Goal: Information Seeking & Learning: Understand process/instructions

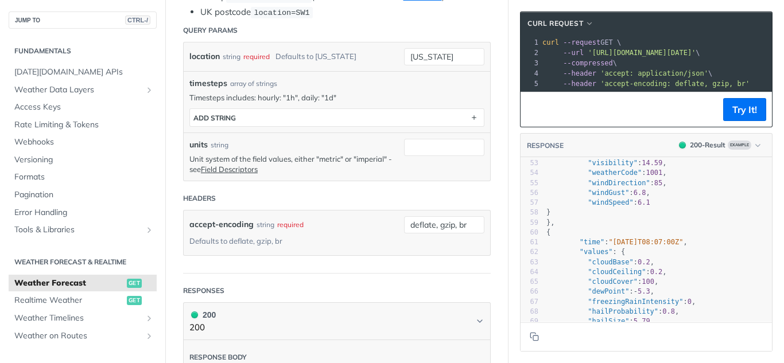
scroll to position [344, 0]
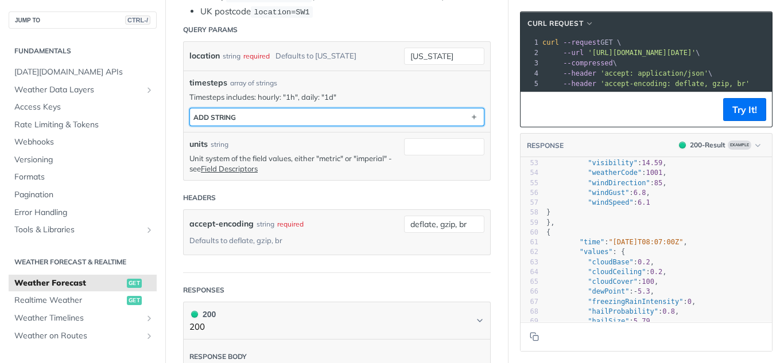
click at [345, 118] on button "ADD string" at bounding box center [337, 116] width 294 height 17
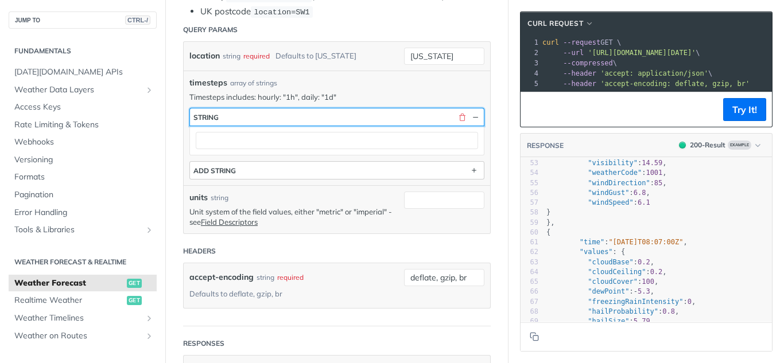
click at [345, 118] on button "string" at bounding box center [337, 116] width 294 height 17
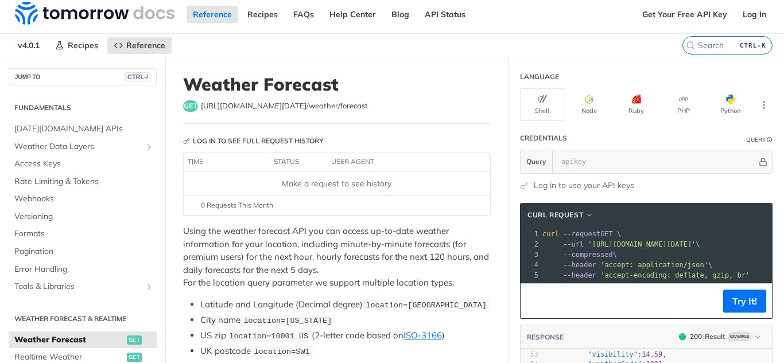
scroll to position [0, 0]
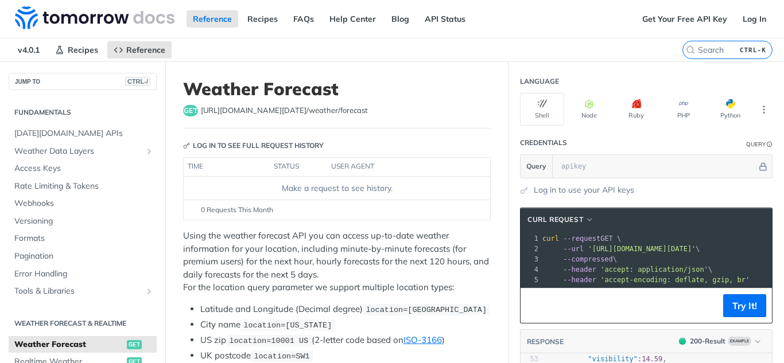
click at [315, 188] on div "Make a request to see history." at bounding box center [336, 188] width 297 height 12
click at [419, 88] on h1 "Weather Forecast" at bounding box center [336, 89] width 307 height 21
drag, startPoint x: 361, startPoint y: 107, endPoint x: 200, endPoint y: 112, distance: 161.3
click at [200, 112] on div "get [URL][DOMAIN_NAME][DATE] /weather/forecast" at bounding box center [336, 110] width 307 height 11
click at [428, 104] on header "Weather Forecast get [URL][DOMAIN_NAME][DATE] /weather/forecast" at bounding box center [336, 104] width 307 height 50
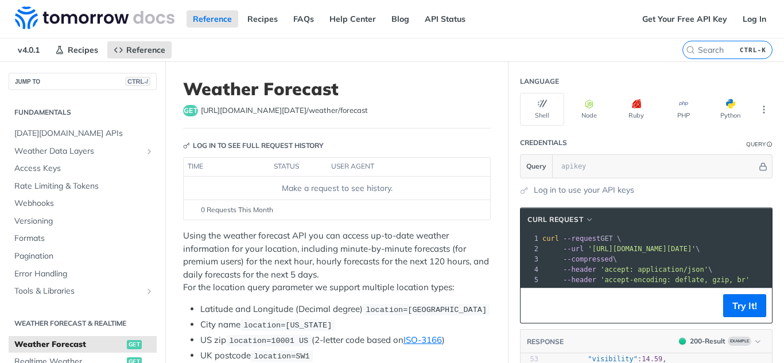
click at [293, 180] on td "Make a request to see history." at bounding box center [337, 188] width 306 height 23
click at [360, 198] on td "Make a request to see history." at bounding box center [337, 188] width 306 height 23
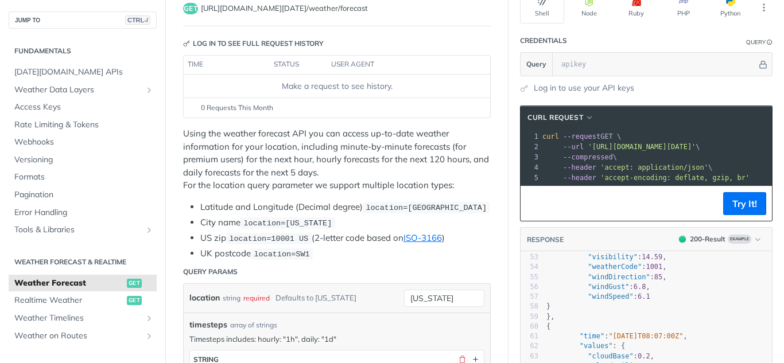
scroll to position [115, 0]
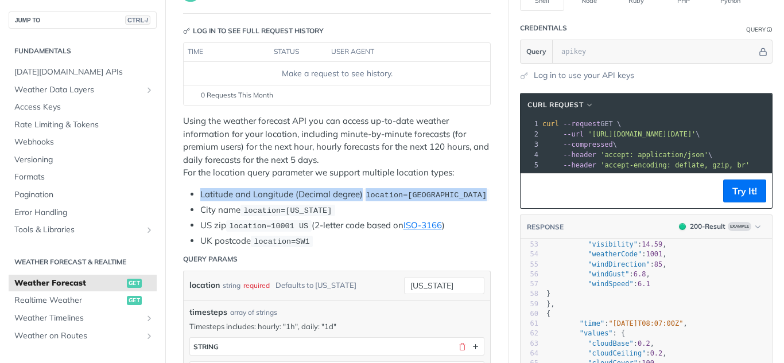
drag, startPoint x: 199, startPoint y: 192, endPoint x: 480, endPoint y: 193, distance: 281.1
click at [480, 193] on ul "Latitude and Longitude (Decimal degree) location=[GEOGRAPHIC_DATA] City name lo…" at bounding box center [336, 218] width 307 height 60
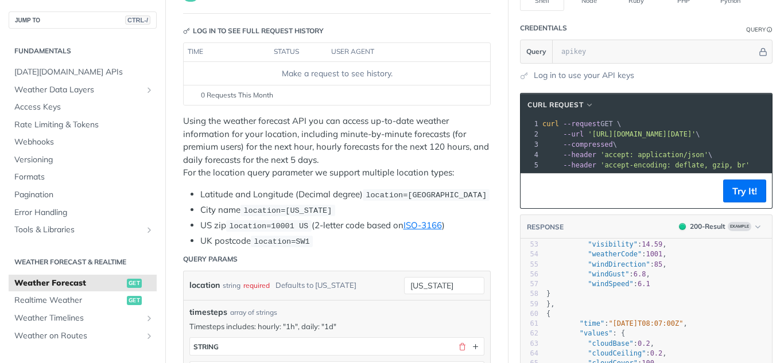
click at [208, 205] on li "City name location=[US_STATE]" at bounding box center [345, 210] width 290 height 13
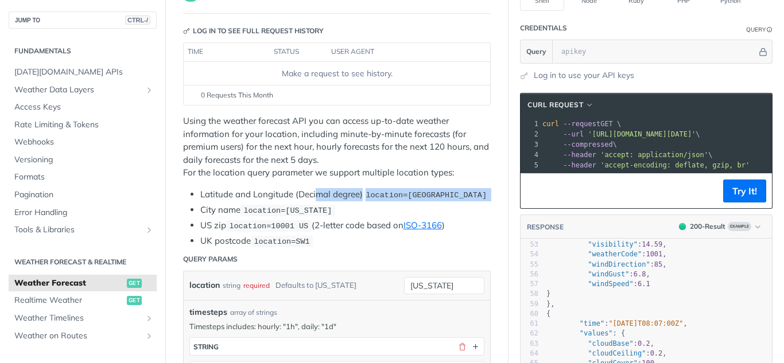
drag, startPoint x: 199, startPoint y: 207, endPoint x: 316, endPoint y: 201, distance: 117.2
click at [316, 201] on ul "Latitude and Longitude (Decimal degree) location=[GEOGRAPHIC_DATA] City name lo…" at bounding box center [336, 218] width 307 height 60
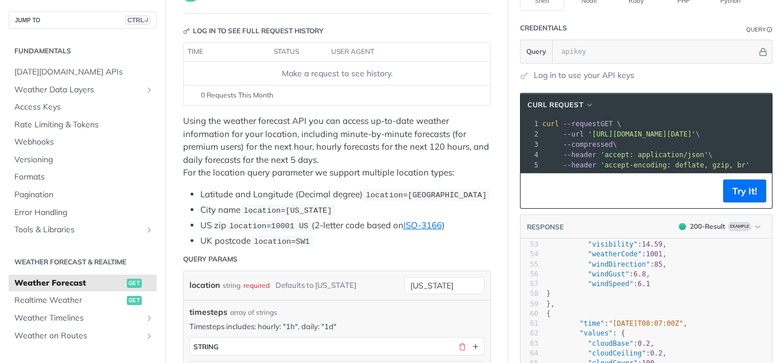
click at [248, 206] on span "location=[US_STATE]" at bounding box center [287, 210] width 88 height 9
click at [340, 245] on li "UK postcode location=SW1" at bounding box center [345, 241] width 290 height 13
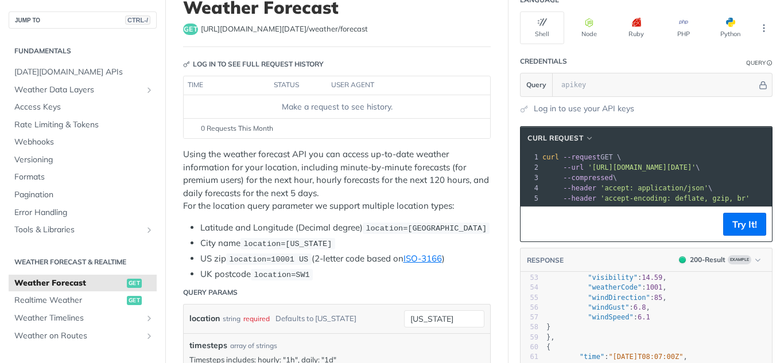
scroll to position [0, 0]
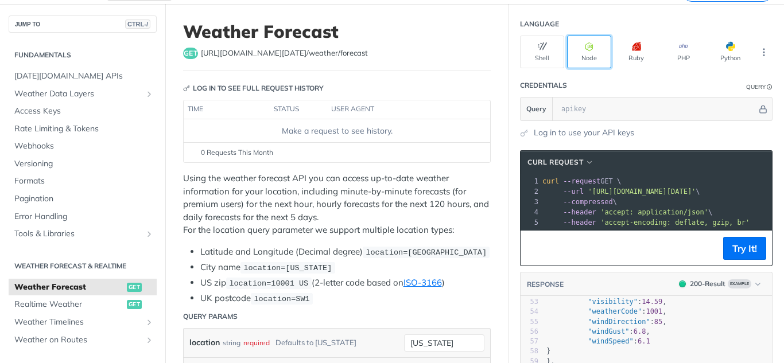
click at [582, 53] on button "Node" at bounding box center [589, 52] width 44 height 33
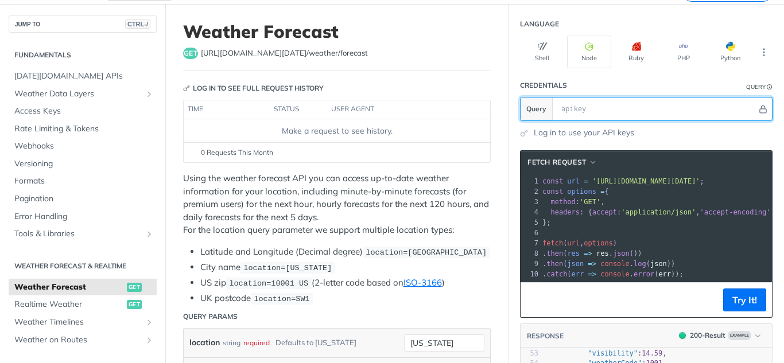
click at [646, 108] on input "text" at bounding box center [655, 109] width 201 height 23
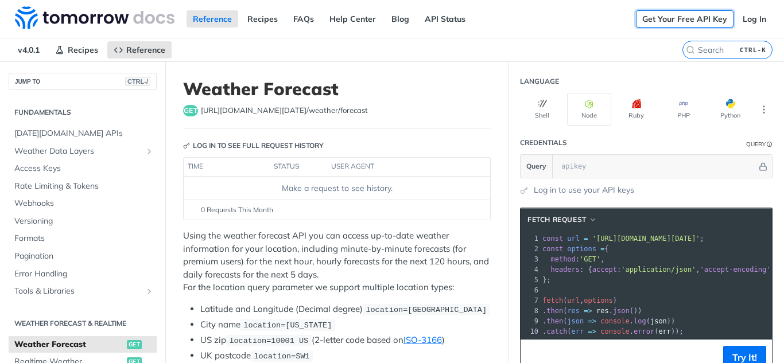
click at [691, 19] on link "Get Your Free API Key" at bounding box center [685, 18] width 98 height 17
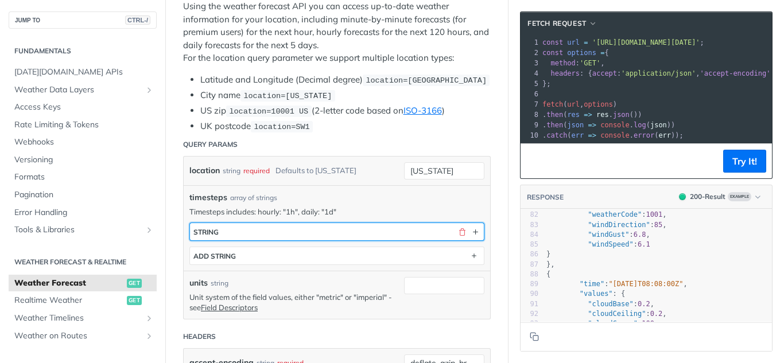
click at [245, 232] on button "string" at bounding box center [337, 231] width 294 height 17
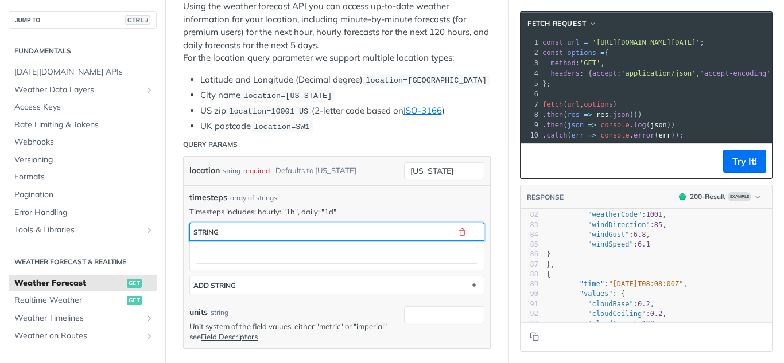
click at [245, 232] on button "string" at bounding box center [337, 231] width 294 height 17
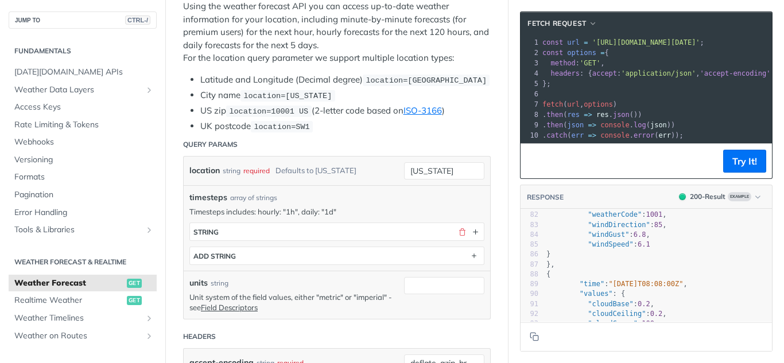
click at [437, 204] on div "timesteps array of strings Timesteps includes: hourly: "1h", daily: "1d" timest…" at bounding box center [336, 228] width 295 height 73
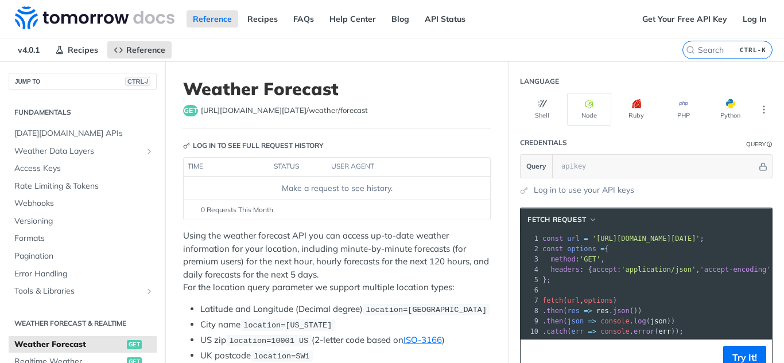
click at [757, 59] on label "CTRL-K" at bounding box center [727, 50] width 90 height 18
click at [757, 55] on input "CTRL-K" at bounding box center [712, 50] width 117 height 10
